Goal: Task Accomplishment & Management: Complete application form

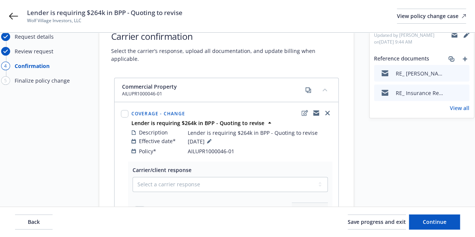
scroll to position [27, 0]
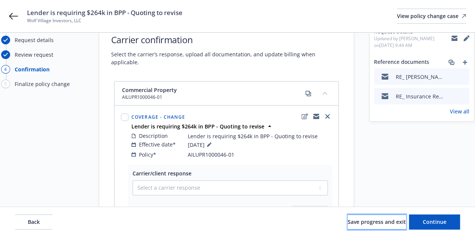
click at [372, 221] on span "Save progress and exit" at bounding box center [377, 221] width 58 height 7
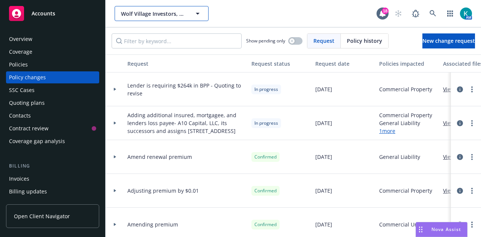
click at [161, 15] on span "Wolf Village Investors, LLC" at bounding box center [153, 14] width 65 height 8
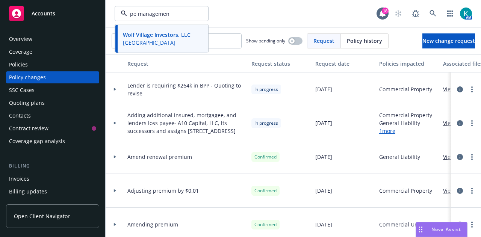
type input "pe management"
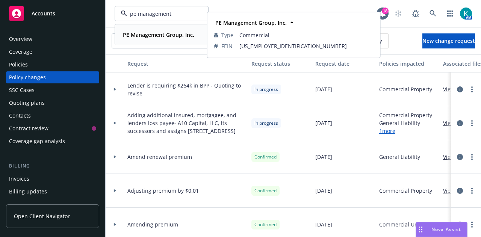
click at [181, 37] on strong "PE Management Group, Inc." at bounding box center [158, 34] width 71 height 7
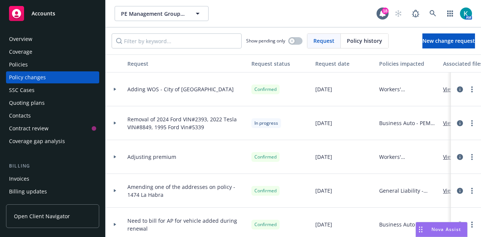
click at [80, 68] on div "Policies" at bounding box center [52, 65] width 87 height 12
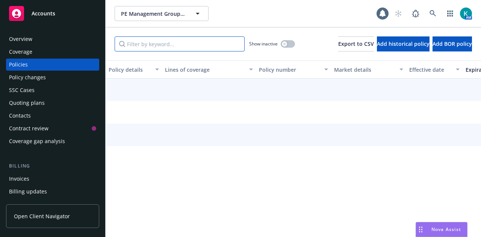
click at [197, 42] on input "Filter by keyword..." at bounding box center [180, 43] width 130 height 15
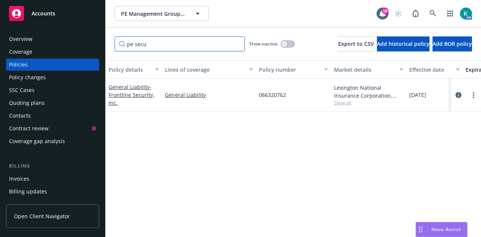
drag, startPoint x: 172, startPoint y: 49, endPoint x: 105, endPoint y: 51, distance: 66.5
click at [106, 51] on div "pe secu Show inactive Export to CSV Add historical policy Add BOR policy" at bounding box center [293, 43] width 375 height 33
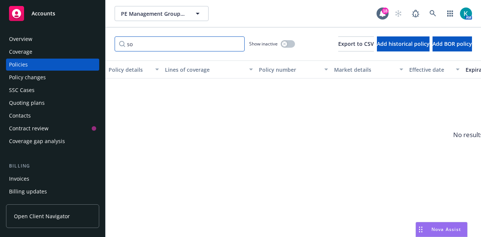
type input "s"
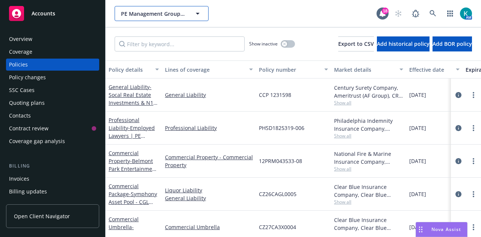
click at [173, 14] on span "PE Management Group, Inc." at bounding box center [153, 14] width 65 height 8
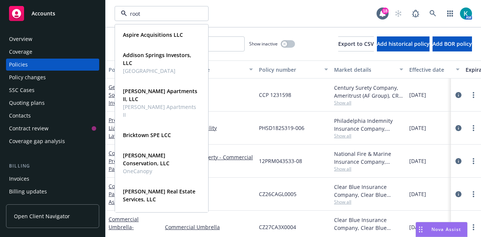
type input "roots"
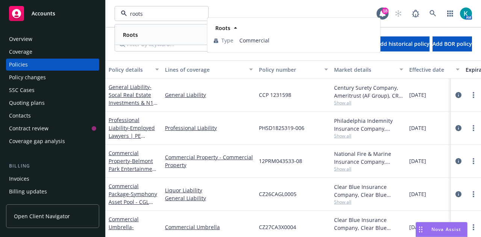
click at [171, 36] on div "Roots" at bounding box center [161, 34] width 83 height 11
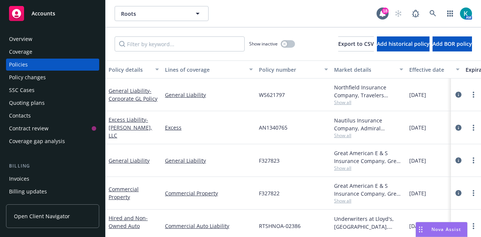
click at [45, 78] on div "Policy changes" at bounding box center [52, 77] width 87 height 12
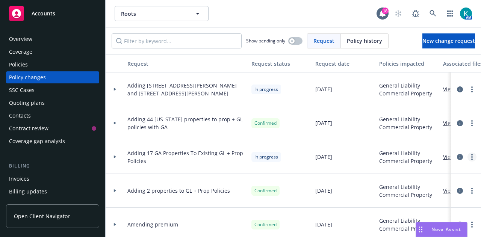
click at [467, 158] on link "more" at bounding box center [471, 157] width 9 height 9
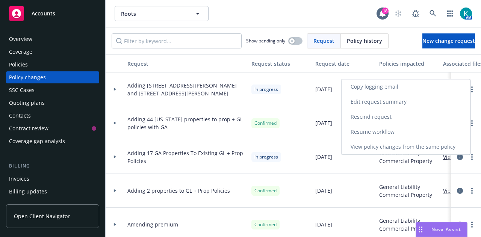
click at [423, 130] on link "Resume workflow" at bounding box center [405, 131] width 129 height 15
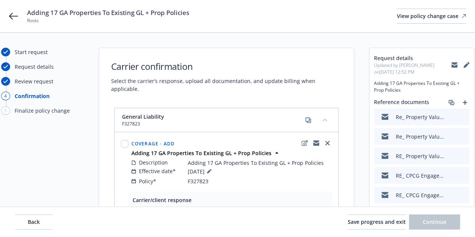
click at [468, 99] on div at bounding box center [458, 102] width 23 height 9
click at [467, 102] on icon "add" at bounding box center [465, 102] width 5 height 5
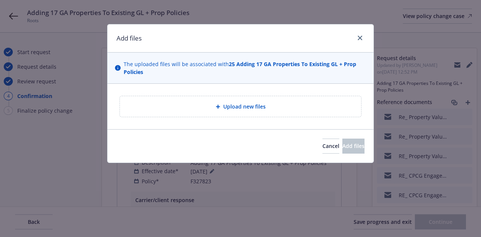
type textarea "x"
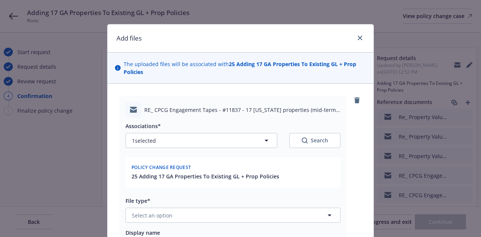
scroll to position [64, 0]
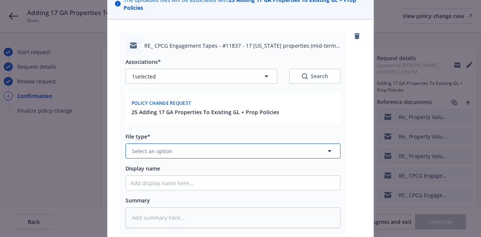
click at [257, 149] on button "Select an option" at bounding box center [232, 150] width 215 height 15
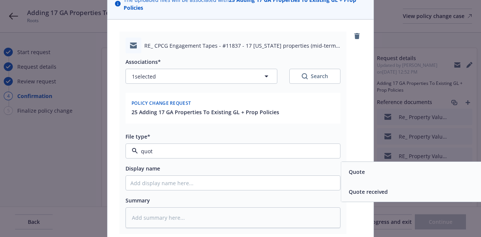
type input "quote"
click at [365, 193] on span "Quote received" at bounding box center [368, 192] width 39 height 8
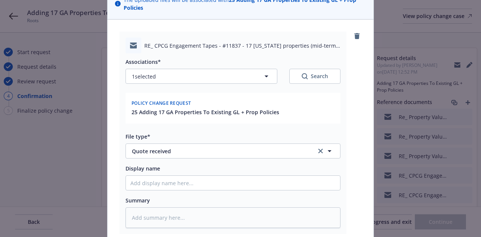
click at [282, 204] on div "Summary" at bounding box center [232, 211] width 215 height 31
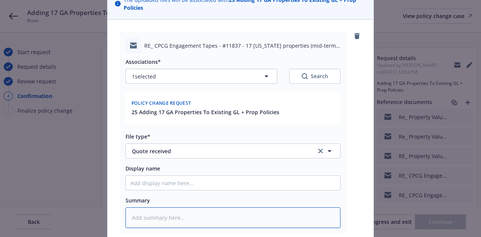
click at [285, 214] on textarea at bounding box center [232, 217] width 215 height 20
type textarea "x"
type textarea "R"
type textarea "x"
type textarea "RE"
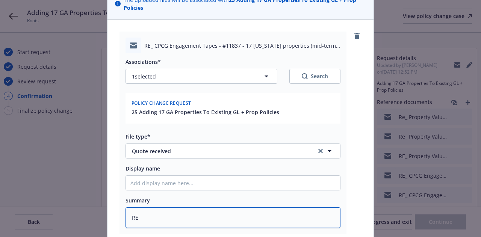
type textarea "x"
type textarea "REV"
type textarea "x"
type textarea "REVI"
type textarea "x"
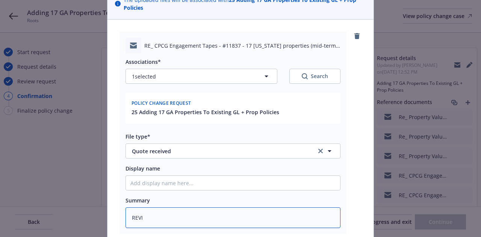
type textarea "[PERSON_NAME]"
type textarea "x"
type textarea "REVISE"
type textarea "x"
type textarea "REVISED"
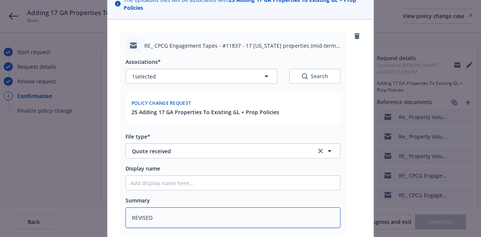
type textarea "x"
type textarea "REVISED"
type textarea "x"
type textarea "REVISED qu"
type textarea "x"
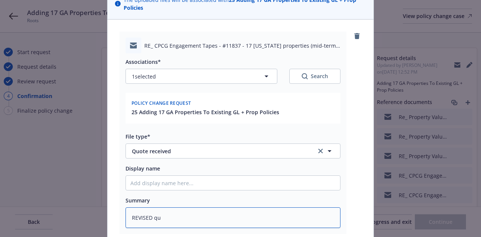
type textarea "REVISED quo"
type textarea "x"
type textarea "REVISED quot"
type textarea "x"
type textarea "REVISED quote"
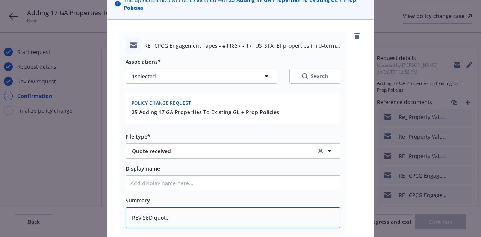
type textarea "x"
type textarea "REVISED quote r"
type textarea "x"
type textarea "REVISED quote rc"
type textarea "x"
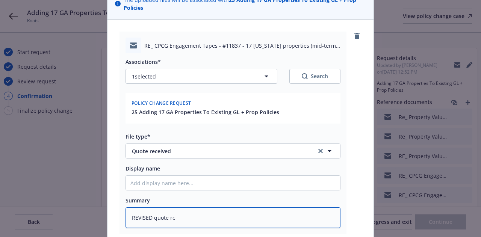
type textarea "REVISED quote rcv"
type textarea "x"
type textarea "REVISED quote rcvd"
type textarea "x"
type textarea "REVISED quote rcvd f"
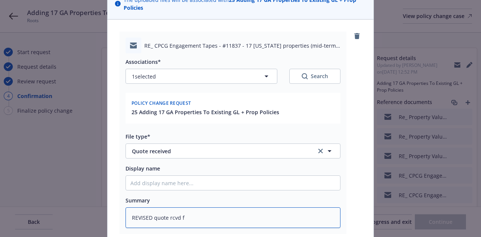
type textarea "x"
type textarea "REVISED quote rcvd fr"
type textarea "x"
type textarea "REVISED quote rcvd fro"
type textarea "x"
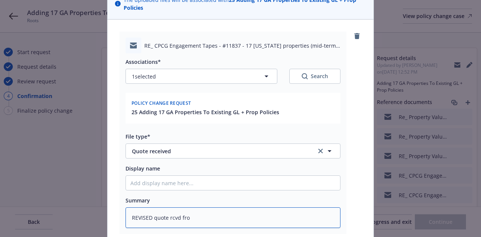
type textarea "REVISED quote rcvd from"
type textarea "x"
type textarea "REVISED quote rcvd from"
type textarea "x"
type textarea "REVISED quote rcvd from S"
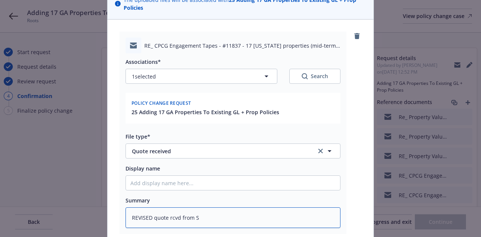
type textarea "x"
type textarea "REVISED quote rcvd from SE"
type textarea "x"
type textarea "REVISED quote rcvd from SES"
type textarea "x"
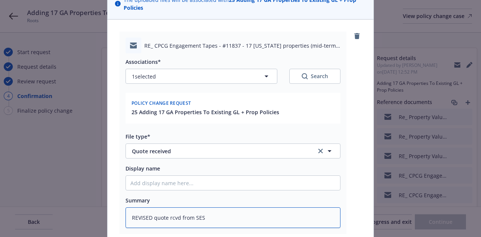
type textarea "REVISED quote rcvd from SES f"
type textarea "x"
type textarea "REVISED quote rcvd from SES for"
type textarea "x"
type textarea "REVISED quote rcvd from SES for"
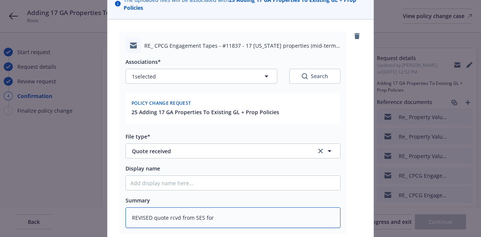
type textarea "x"
type textarea "REVISED quote rcvd from SES for ad"
type textarea "x"
type textarea "REVISED quote rcvd from SES for addi"
type textarea "x"
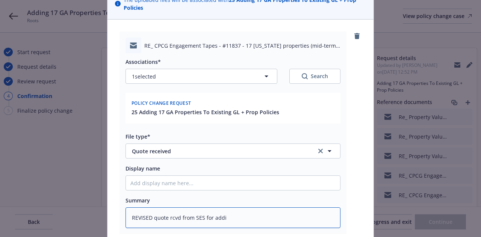
type textarea "REVISED quote rcvd from SES for addin"
type textarea "x"
type textarea "REVISED quote rcvd from SES for adding"
type textarea "x"
type textarea "REVISED quote rcvd from SES for adding"
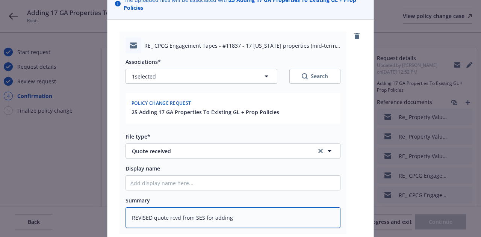
type textarea "x"
type textarea "REVISED quote rcvd from SES for adding t"
type textarea "x"
type textarea "REVISED quote rcvd from SES for adding th"
type textarea "x"
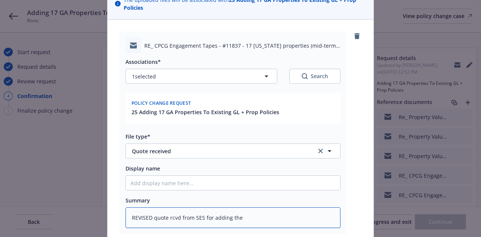
type textarea "REVISED quote rcvd from SES for adding the"
type textarea "x"
type textarea "REVISED quote rcvd from SES for adding the 17"
type textarea "x"
type textarea "REVISED quote rcvd from SES for adding the 17"
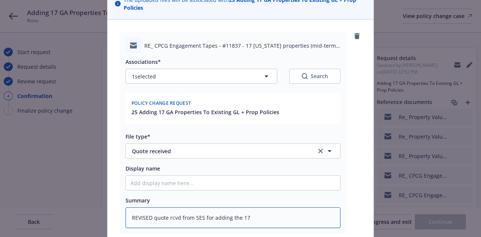
type textarea "x"
type textarea "REVISED quote rcvd from SES for adding the 17 p"
type textarea "x"
type textarea "REVISED quote rcvd from SES for adding the 17 pr"
type textarea "x"
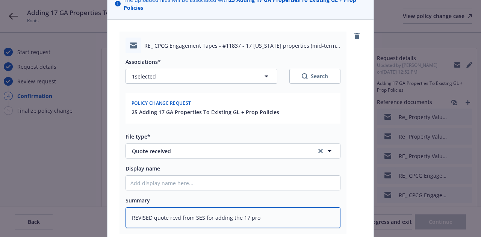
type textarea "REVISED quote rcvd from SES for adding the 17 prop"
type textarea "x"
type textarea "REVISED quote rcvd from SES for adding the 17 props"
type textarea "x"
type textarea "REVISED quote rcvd from SES for adding the 17 props"
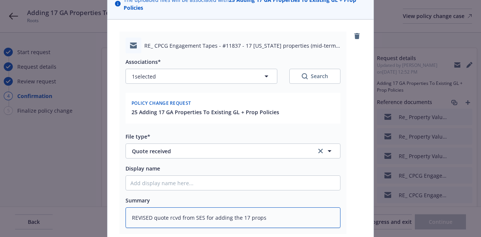
type textarea "x"
type textarea "REVISED quote rcvd from SES for adding the 17 props to"
type textarea "x"
type textarea "REVISED quote rcvd from SES for adding the 17 props to"
type textarea "x"
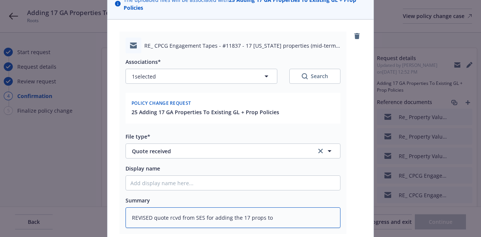
type textarea "REVISED quote rcvd from SES for adding the 17 props to t"
type textarea "x"
type textarea "REVISED quote rcvd from SES for adding the 17 props to th"
type textarea "x"
type textarea "REVISED quote rcvd from SES for adding the 17 props to the"
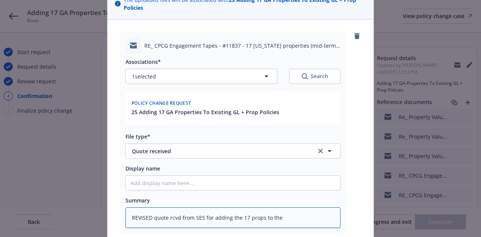
type textarea "x"
type textarea "REVISED quote rcvd from SES for adding the 17 props to the e"
type textarea "x"
type textarea "REVISED quote rcvd from SES for adding the 17 props to the ex"
type textarea "x"
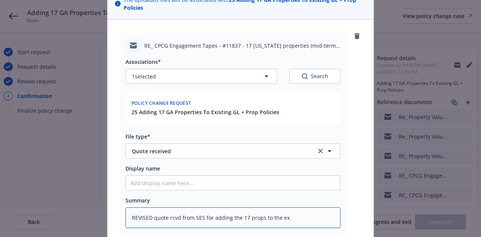
type textarea "REVISED quote rcvd from SES for adding the 17 props to the exi"
type textarea "x"
type textarea "REVISED quote rcvd from SES for adding the 17 props to the exis"
type textarea "x"
type textarea "REVISED quote rcvd from SES for adding the 17 props to the existi"
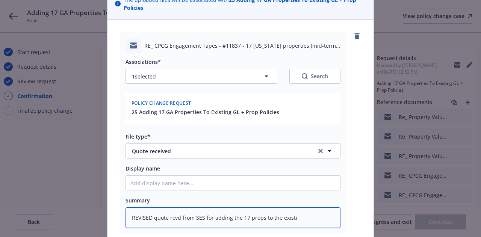
type textarea "x"
type textarea "REVISED quote rcvd from SES for adding the 17 props to the existin"
type textarea "x"
type textarea "REVISED quote rcvd from SES for adding the 17 props to the existing"
type textarea "x"
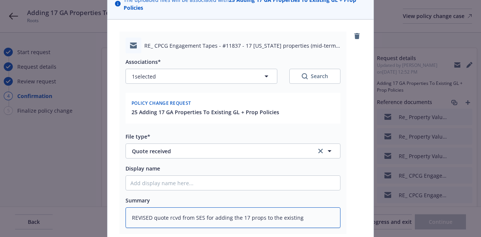
type textarea "REVISED quote rcvd from SES for adding the 17 props to the existing p"
type textarea "x"
type textarea "REVISED quote rcvd from SES for adding the 17 props to the existing pr"
type textarea "x"
type textarea "REVISED quote rcvd from SES for adding the 17 props to the existing pro"
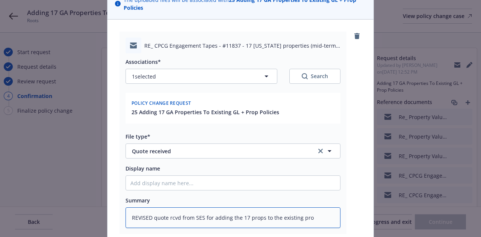
type textarea "x"
type textarea "REVISED quote rcvd from SES for adding the 17 props to the existing prop"
type textarea "x"
type textarea "REVISED quote rcvd from SES for adding the 17 props to the existing prop"
type textarea "x"
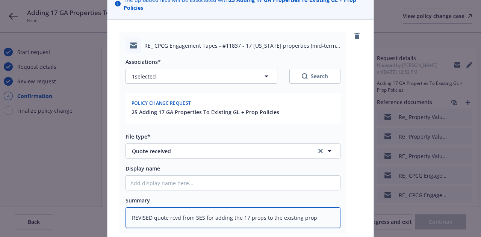
type textarea "REVISED quote rcvd from SES for adding the 17 props to the existing prop +"
type textarea "x"
type textarea "REVISED quote rcvd from SES for adding the 17 props to the existing prop +"
type textarea "x"
type textarea "REVISED quote rcvd from SES for adding the 17 props to the existing prop + l"
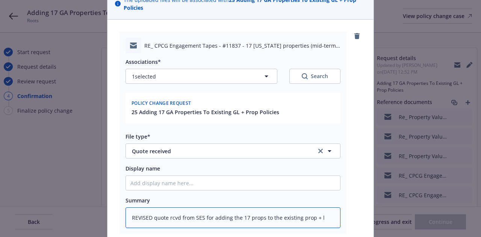
type textarea "x"
type textarea "REVISED quote rcvd from SES for adding the 17 props to the existing prop + li"
type textarea "x"
type textarea "REVISED quote rcvd from SES for adding the 17 props to the existing prop + lia"
type textarea "x"
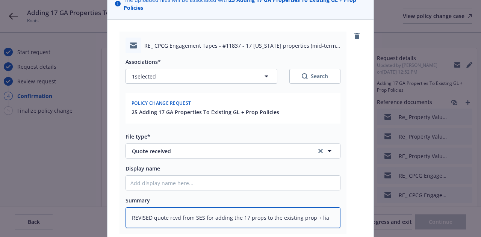
type textarea "REVISED quote rcvd from SES for adding the 17 props to the existing prop + liab"
type textarea "x"
type textarea "REVISED quote rcvd from SES for adding the 17 props to the existing prop + liab"
type textarea "x"
type textarea "REVISED quote rcvd from SES for adding the 17 props to the existing prop + liab…"
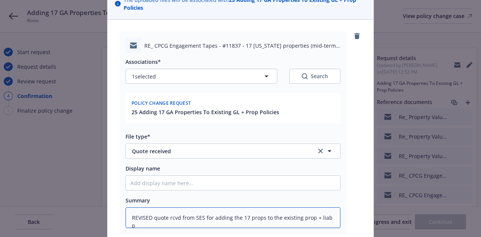
type textarea "x"
type textarea "REVISED quote rcvd from SES for adding the 17 props to the existing prop + liab…"
type textarea "x"
type textarea "REVISED quote rcvd from SES for adding the 17 props to the existing prop + liab…"
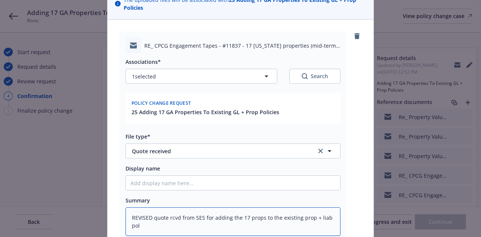
type textarea "x"
type textarea "REVISED quote rcvd from SES for adding the 17 props to the existing prop + liab…"
type textarea "x"
type textarea "REVISED quote rcvd from SES for adding the 17 props to the existing prop + liab…"
type textarea "x"
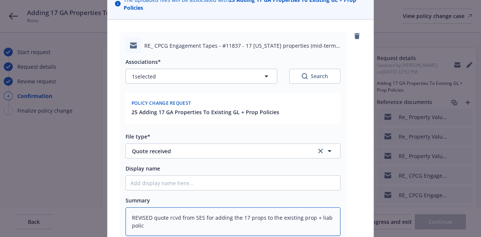
type textarea "REVISED quote rcvd from SES for adding the 17 props to the existing prop + liab…"
type textarea "x"
type textarea "REVISED quote rcvd from SES for adding the 17 props to the existing prop + liab…"
type textarea "x"
type textarea "REVISED quote rcvd from SES for adding the 17 props to the existing prop + liab…"
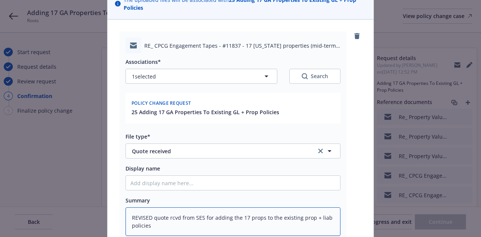
type textarea "x"
type textarea "REVISED quote rcvd from SES for adding the 17 props to the existing prop + liab…"
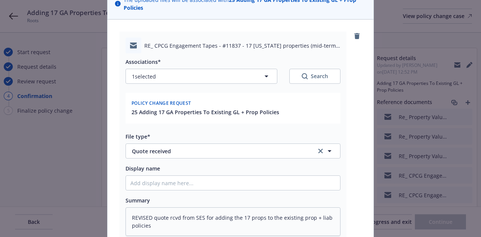
scroll to position [165, 0]
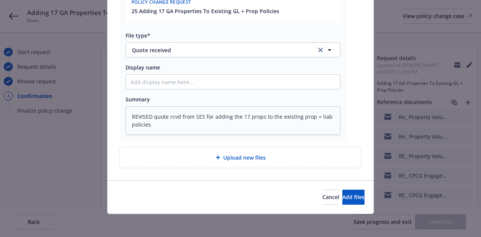
click at [347, 204] on div "Cancel Add files" at bounding box center [240, 196] width 266 height 33
click at [344, 199] on span "Add files" at bounding box center [353, 196] width 22 height 7
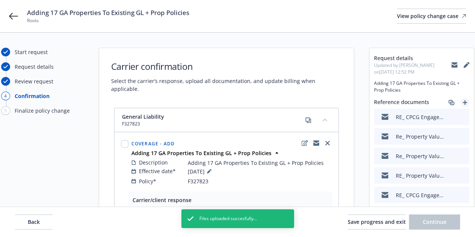
click at [466, 104] on icon "add" at bounding box center [465, 102] width 5 height 5
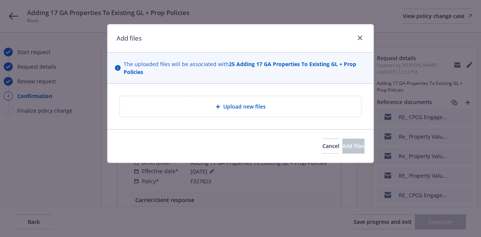
type textarea "x"
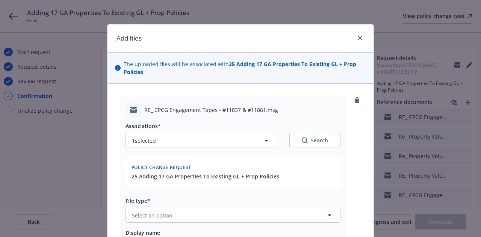
scroll to position [137, 0]
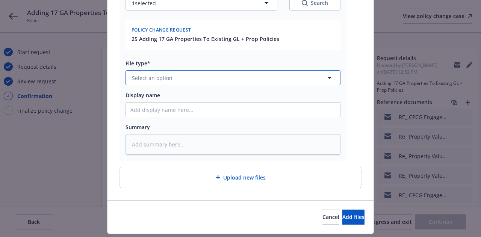
click at [243, 82] on button "Select an option" at bounding box center [232, 77] width 215 height 15
type input "quote"
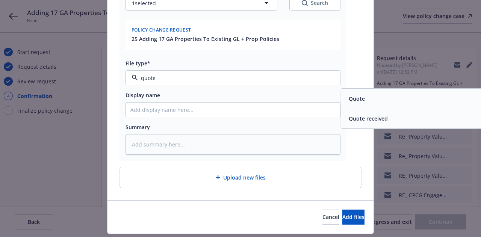
click at [380, 103] on div "Quote" at bounding box center [448, 98] width 205 height 11
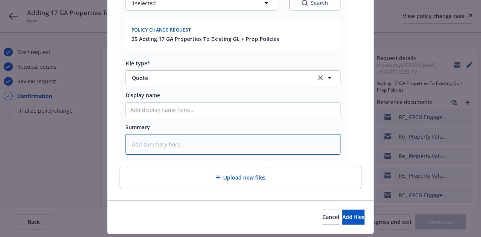
click at [217, 153] on textarea at bounding box center [232, 144] width 215 height 20
type textarea "x"
type textarea "Re"
type textarea "x"
type textarea "Rei"
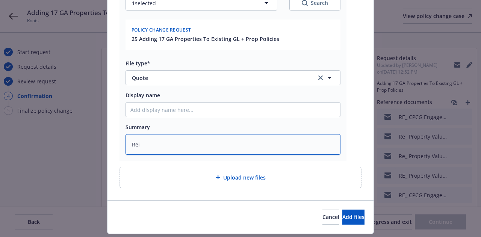
type textarea "x"
type textarea "Re"
type textarea "x"
type textarea "Rev"
type textarea "x"
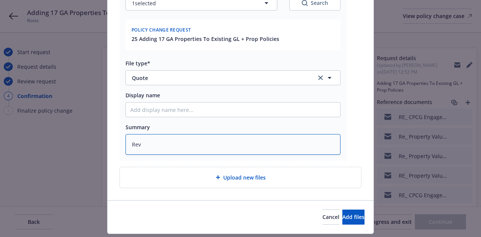
type textarea "Revi"
type textarea "x"
type textarea "[PERSON_NAME]"
type textarea "x"
type textarea "Revise"
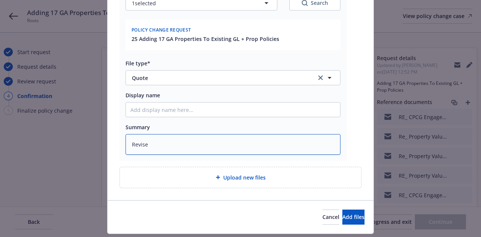
type textarea "x"
type textarea "Revised"
type textarea "x"
type textarea "Revised"
type textarea "x"
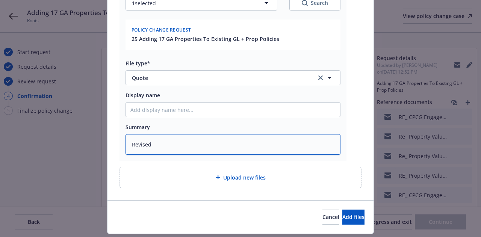
type textarea "Revised q"
type textarea "x"
type textarea "Revised qu"
type textarea "x"
type textarea "Revised quot"
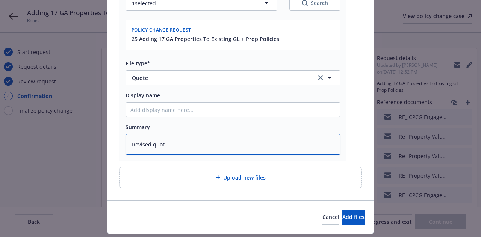
type textarea "x"
type textarea "Revised quote"
type textarea "x"
type textarea "Revised quote EM"
type textarea "x"
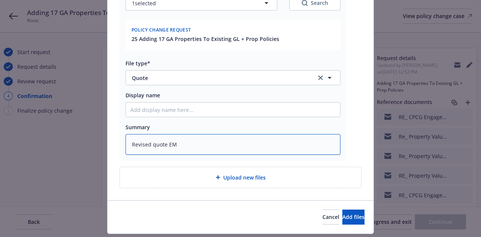
type textarea "Revised quote EMT"
type textarea "x"
type textarea "Revised quote EMT"
type textarea "x"
type textarea "Revised quote EMT i"
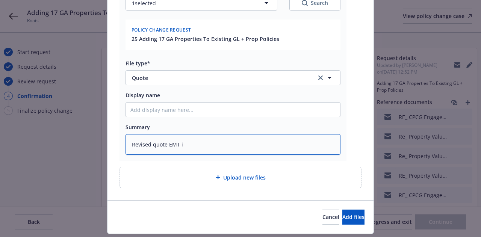
type textarea "x"
type textarea "Revised quote EMT in"
type textarea "x"
type textarea "Revised quote EMT ins"
type textarea "x"
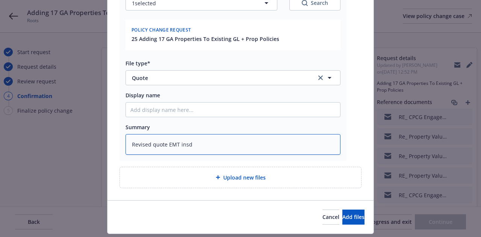
type textarea "Revised quote EMT insd"
type textarea "x"
type textarea "Revised quote EMT insd a"
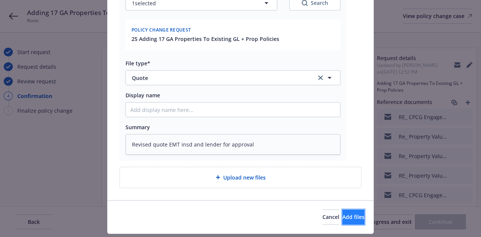
click at [342, 215] on span "Add files" at bounding box center [353, 216] width 22 height 7
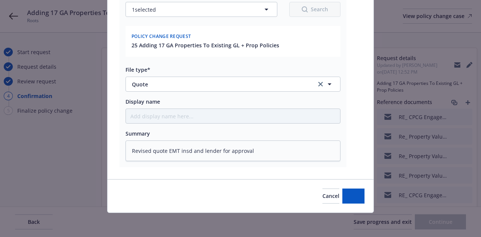
scroll to position [130, 0]
